Goal: Transaction & Acquisition: Purchase product/service

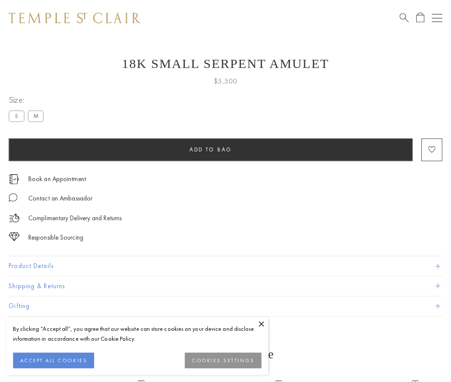
scroll to position [34, 0]
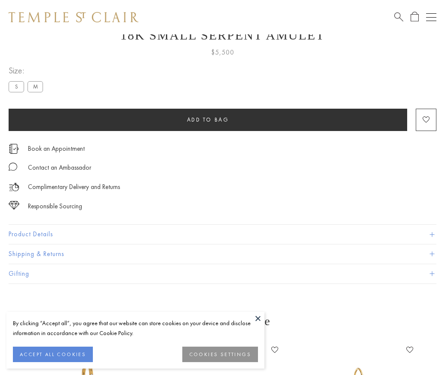
click at [208, 119] on span "Add to bag" at bounding box center [208, 119] width 42 height 7
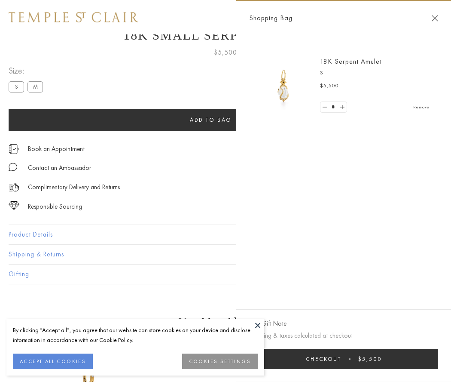
click at [349, 358] on button "Checkout $5,500" at bounding box center [343, 359] width 189 height 20
